Goal: Task Accomplishment & Management: Complete application form

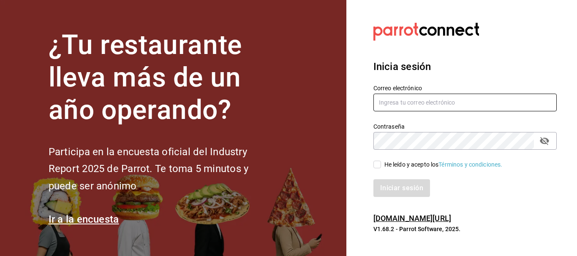
click at [421, 101] on input "text" at bounding box center [465, 103] width 183 height 18
type input "[EMAIL_ADDRESS][DOMAIN_NAME]"
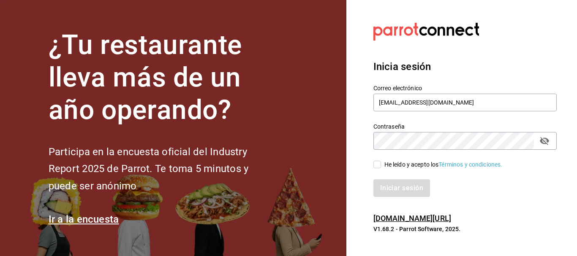
click at [541, 144] on icon "passwordField" at bounding box center [545, 141] width 10 height 10
click at [376, 165] on input "He leído y acepto los Términos y condiciones." at bounding box center [378, 165] width 8 height 8
checkbox input "true"
click at [390, 187] on button "Iniciar sesión" at bounding box center [402, 189] width 57 height 18
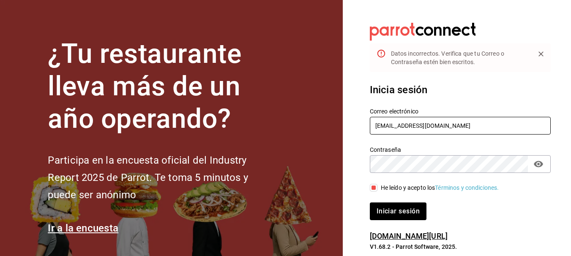
click at [412, 125] on input "[EMAIL_ADDRESS][DOMAIN_NAME]" at bounding box center [460, 126] width 181 height 18
type input "[EMAIL_ADDRESS][DOMAIN_NAME]"
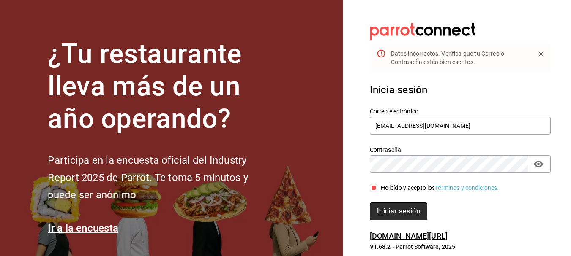
click at [395, 207] on button "Iniciar sesión" at bounding box center [398, 212] width 57 height 18
click at [542, 55] on icon "Close" at bounding box center [540, 54] width 5 height 5
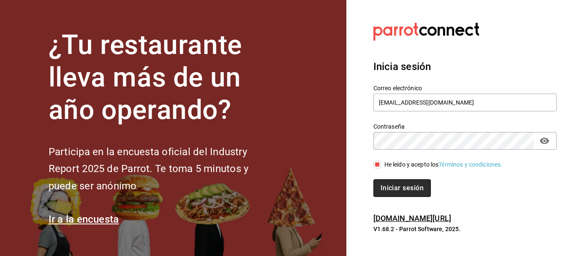
click at [404, 186] on button "Iniciar sesión" at bounding box center [402, 189] width 57 height 18
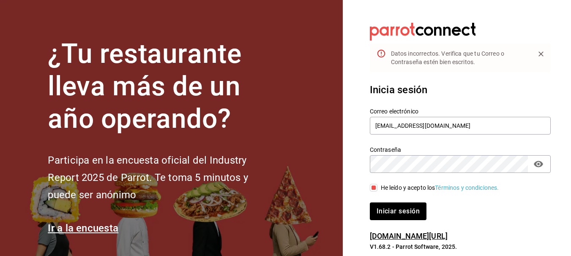
click at [378, 75] on div "Inicia sesión Correo electrónico [EMAIL_ADDRESS][DOMAIN_NAME] Contraseña Contra…" at bounding box center [460, 151] width 181 height 158
click at [402, 208] on button "Iniciar sesión" at bounding box center [398, 212] width 57 height 18
